Goal: Use online tool/utility: Utilize a website feature to perform a specific function

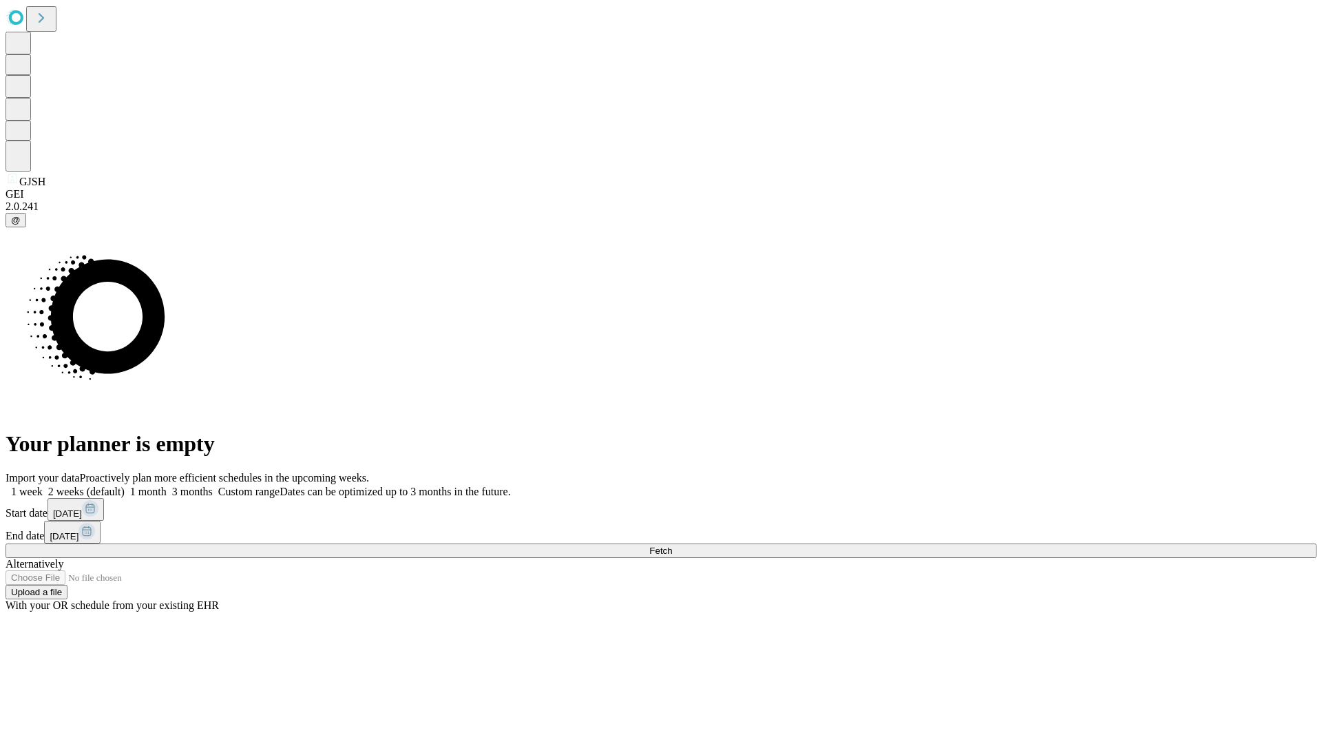
click at [672, 545] on span "Fetch" at bounding box center [660, 550] width 23 height 10
